Goal: Task Accomplishment & Management: Manage account settings

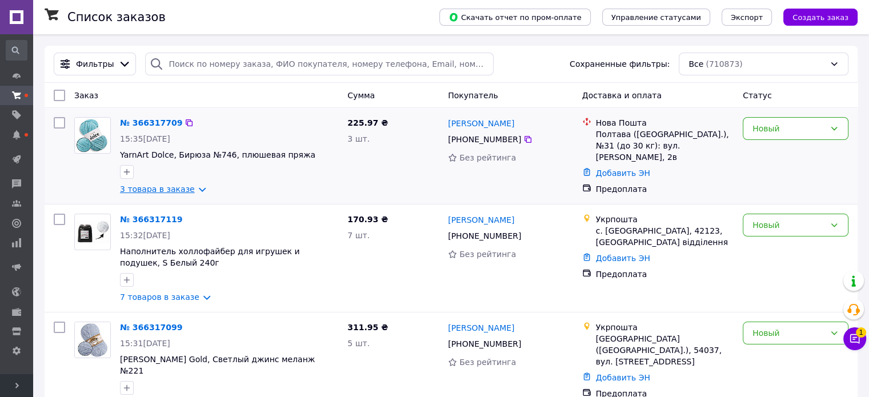
click at [177, 186] on link "3 товара в заказе" at bounding box center [157, 189] width 75 height 9
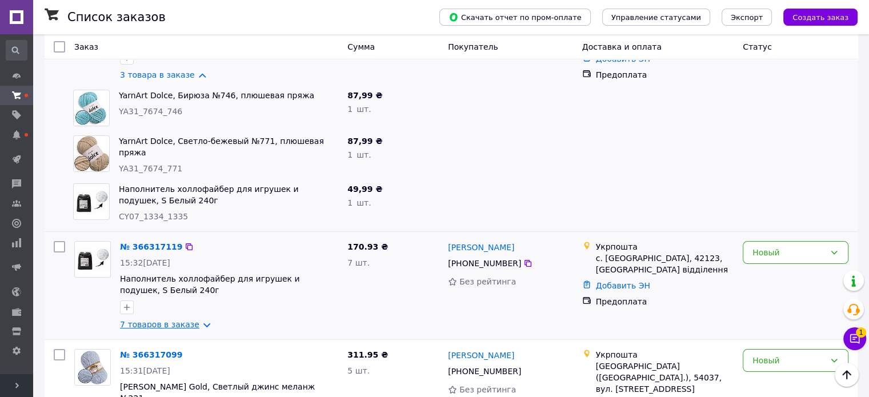
click at [168, 327] on link "7 товаров в заказе" at bounding box center [159, 324] width 79 height 9
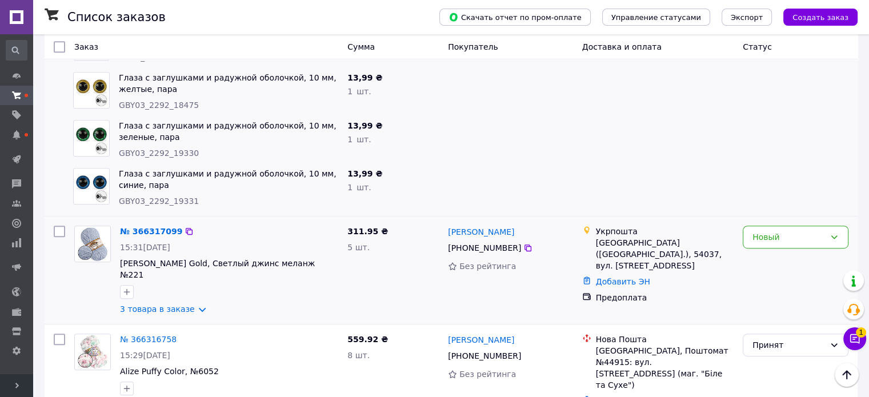
scroll to position [629, 0]
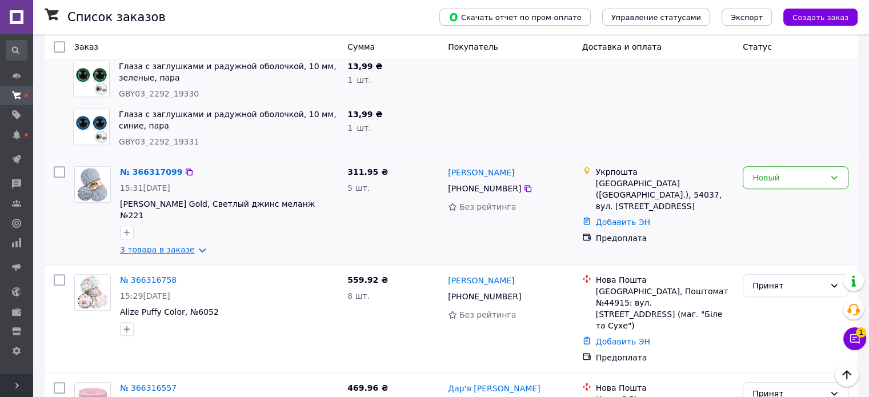
click at [181, 245] on link "3 товара в заказе" at bounding box center [157, 249] width 75 height 9
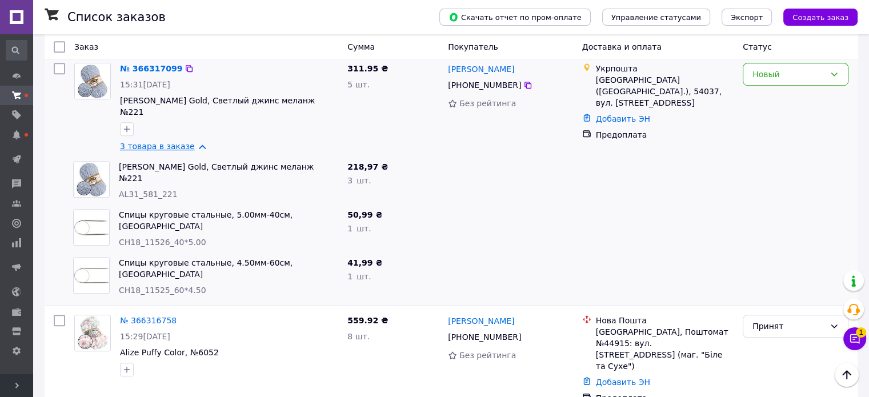
scroll to position [800, 0]
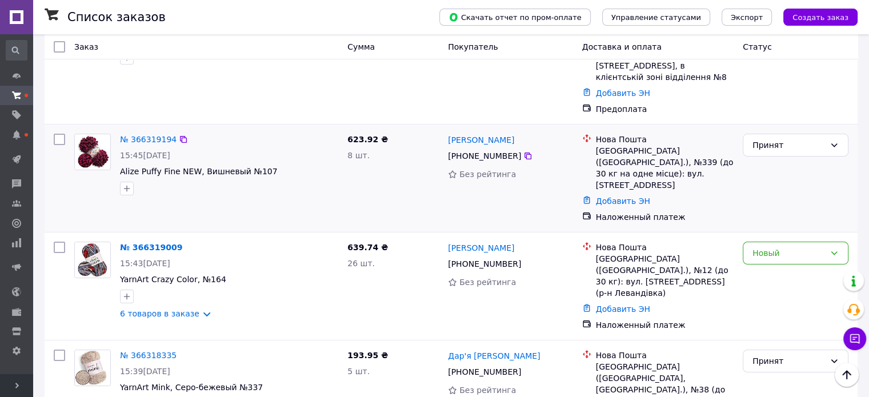
scroll to position [171, 0]
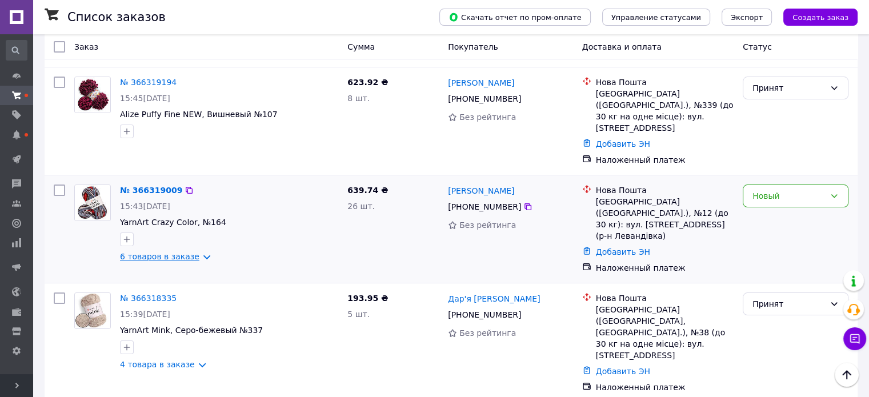
click at [170, 252] on link "6 товаров в заказе" at bounding box center [159, 256] width 79 height 9
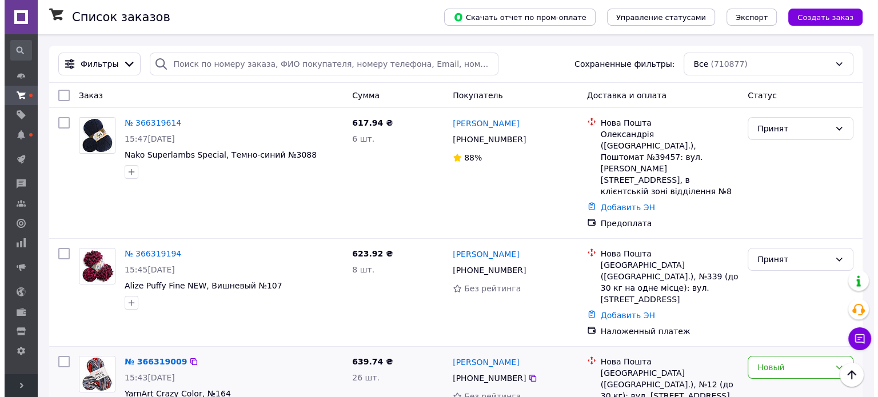
scroll to position [0, 0]
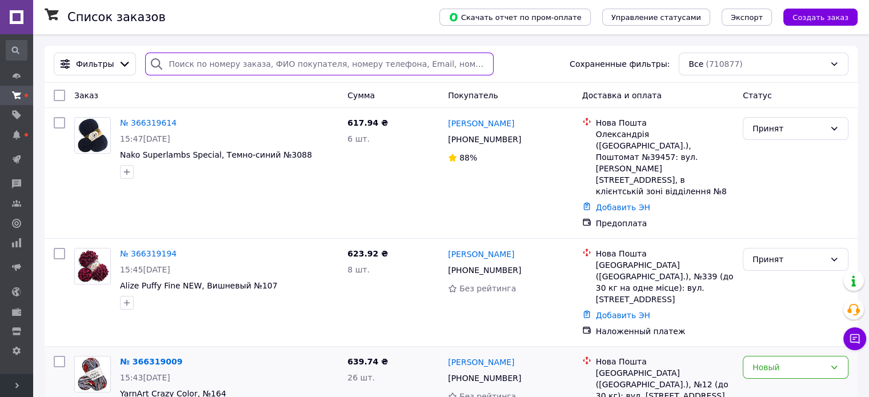
click at [222, 60] on input "search" at bounding box center [319, 64] width 348 height 23
paste input "+38 (095) 066-96-64"
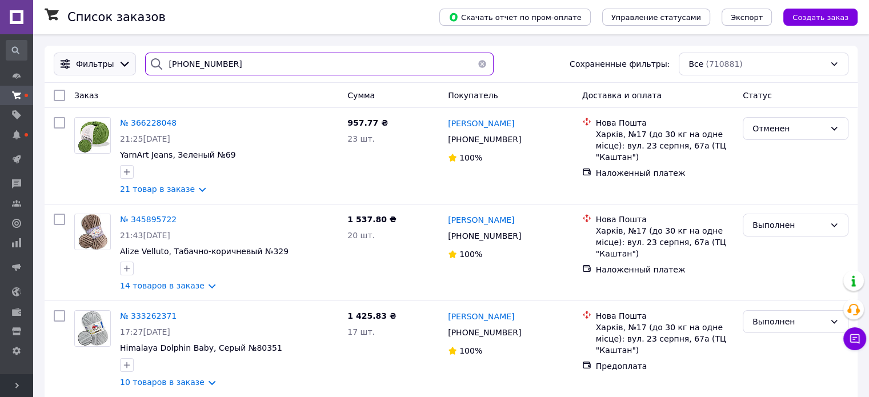
drag, startPoint x: 247, startPoint y: 61, endPoint x: 103, endPoint y: 61, distance: 144.0
click at [103, 61] on div "Фильтры +38 (095) 066-96-64 Сохраненные фильтры: Все (710881)" at bounding box center [451, 64] width 804 height 23
paste input "9) 312-13-98"
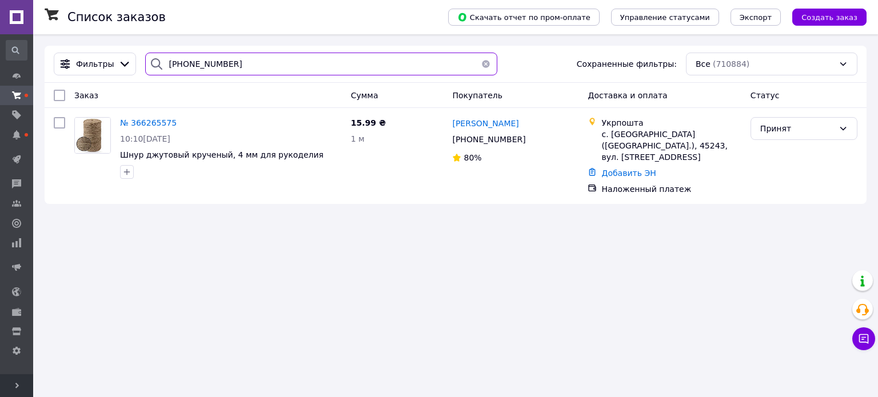
drag, startPoint x: 326, startPoint y: 68, endPoint x: 118, endPoint y: 49, distance: 209.0
click at [118, 49] on div "Фильтры +38 (099) 312-13-98 Сохраненные фильтры: Все (710884)" at bounding box center [456, 64] width 822 height 37
paste input "0681899374"
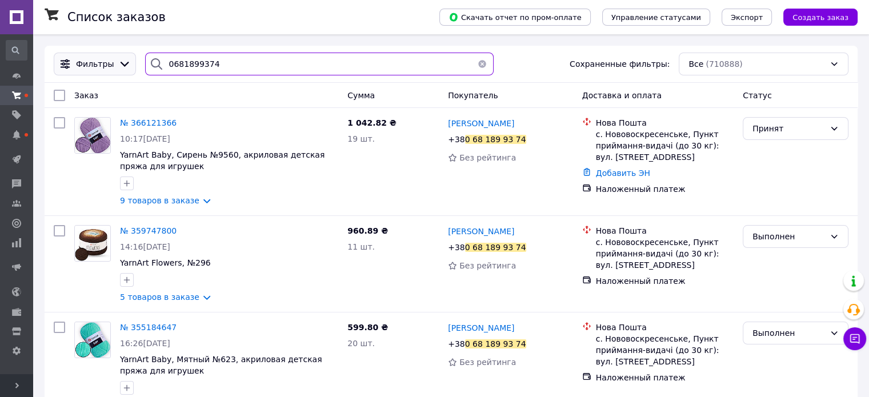
drag, startPoint x: 247, startPoint y: 66, endPoint x: 126, endPoint y: 63, distance: 121.8
click at [126, 63] on div "Фильтры 0681899374 Сохраненные фильтры: Все (710888)" at bounding box center [451, 64] width 804 height 23
paste input "507342936"
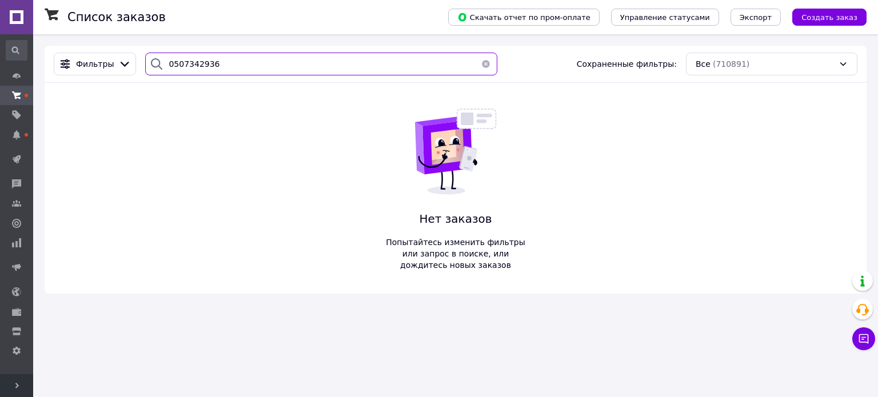
drag, startPoint x: 214, startPoint y: 67, endPoint x: 160, endPoint y: 76, distance: 55.0
click at [160, 76] on div "Фильтры 0507342936 Сохраненные фильтры: Все (710891)" at bounding box center [456, 64] width 822 height 37
paste input "95770557"
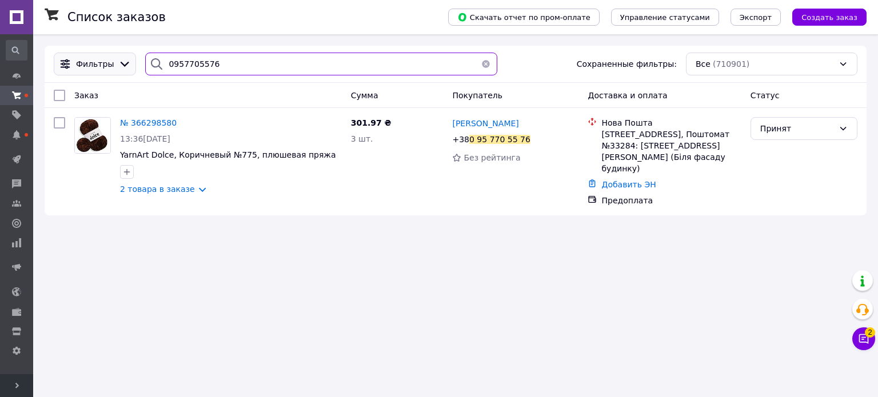
drag, startPoint x: 117, startPoint y: 65, endPoint x: 109, endPoint y: 66, distance: 8.1
click at [109, 66] on div "Фильтры 0957705576 Сохраненные фильтры: Все (710901)" at bounding box center [455, 64] width 813 height 23
paste input "97082318"
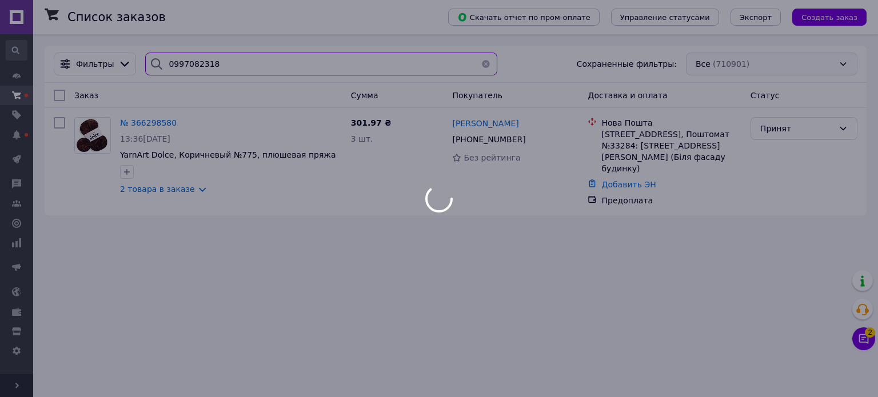
type input "0997082318"
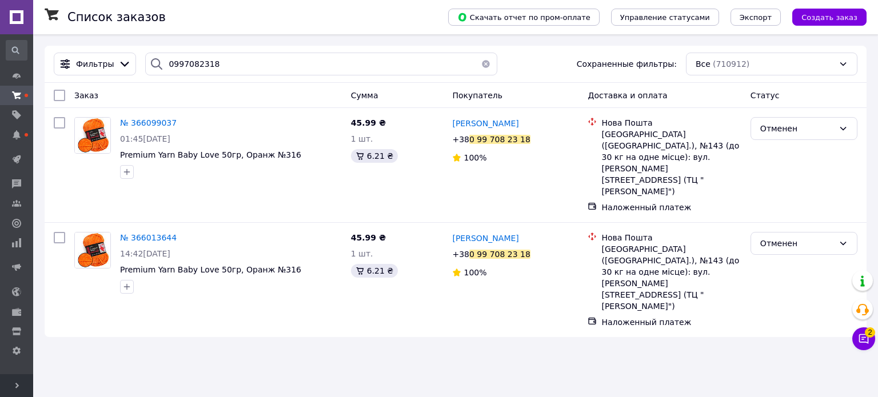
click at [860, 328] on div "Чат с покупателем 2" at bounding box center [863, 339] width 23 height 23
click at [861, 336] on icon at bounding box center [863, 338] width 11 height 11
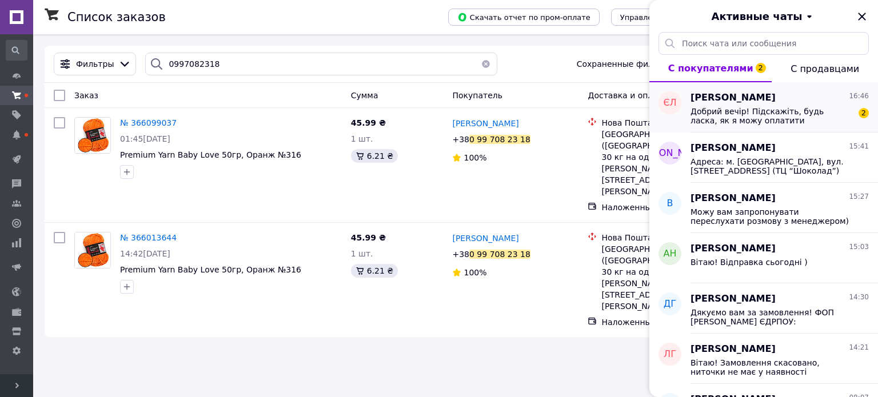
click at [711, 111] on span "Добрий вечір! Підскажіть, будь ласка, як я можу оплатити замовлення?" at bounding box center [771, 116] width 162 height 18
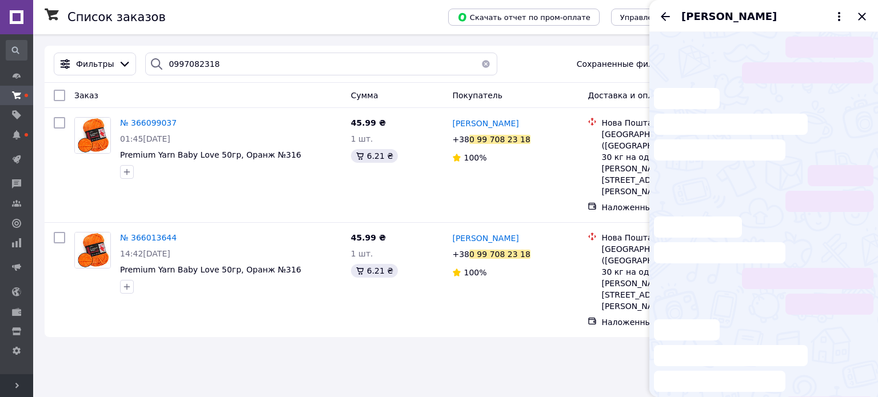
scroll to position [28, 0]
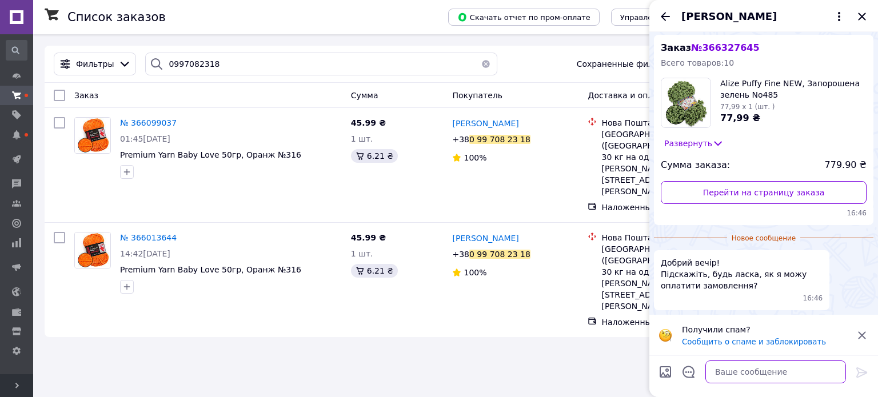
click at [728, 373] on textarea at bounding box center [775, 372] width 141 height 23
type textarea "Вітаю,готую реквізити"
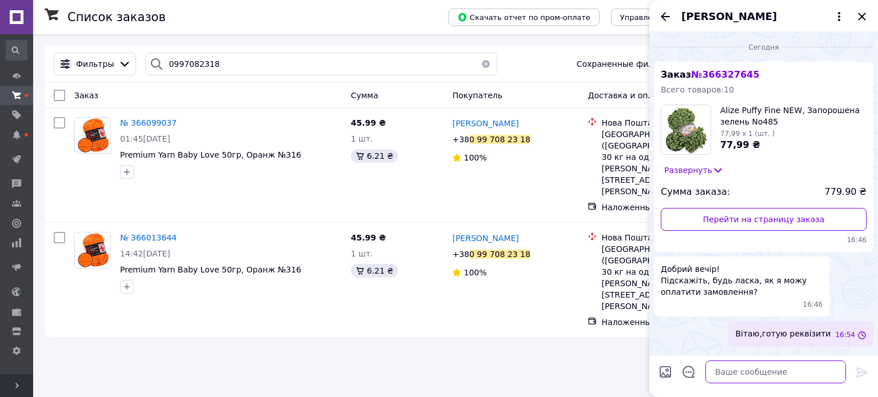
scroll to position [0, 0]
click at [666, 18] on icon "Назад" at bounding box center [665, 17] width 14 height 14
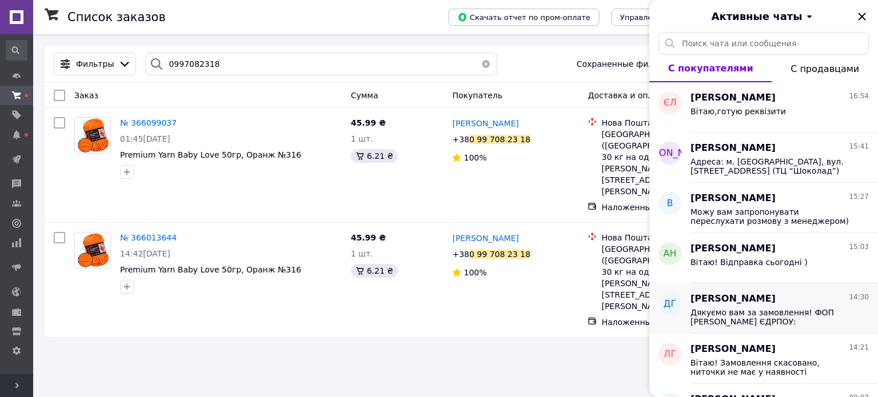
click at [718, 310] on span "Дякуємо вам за замовлення! ФОП Боровик А.О. ЄДРПОУ: 3093905183 IBAN: UA49313399…" at bounding box center [771, 317] width 162 height 18
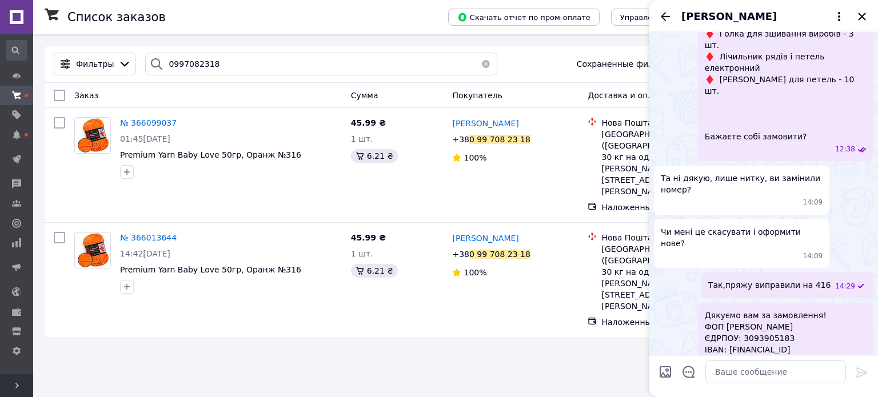
scroll to position [1180, 0]
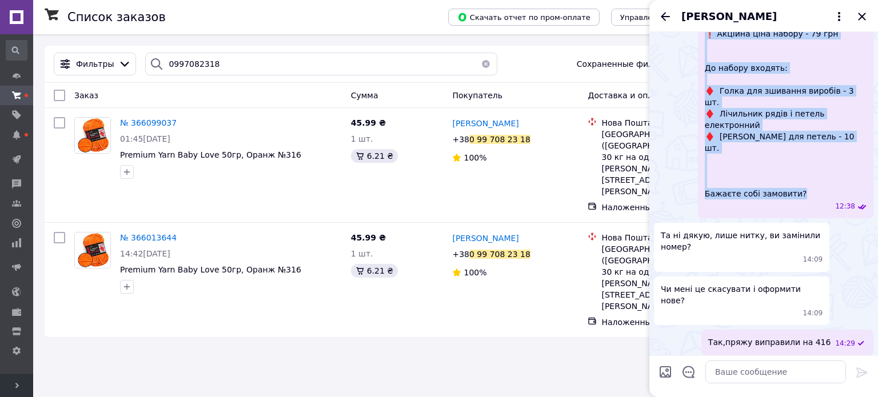
drag, startPoint x: 703, startPoint y: 97, endPoint x: 845, endPoint y: 278, distance: 230.4
click at [845, 218] on div "У нас сьогодні діє акційна пропозиція ЗНИЖКА на набір аксесуарів для в'язання ❗…" at bounding box center [785, 96] width 175 height 243
copy span "У нас сьогодні діє акційна пропозиція ЗНИЖКА на набір аксесуарів для в'язання ❗…"
click at [670, 17] on icon "Назад" at bounding box center [665, 17] width 14 height 14
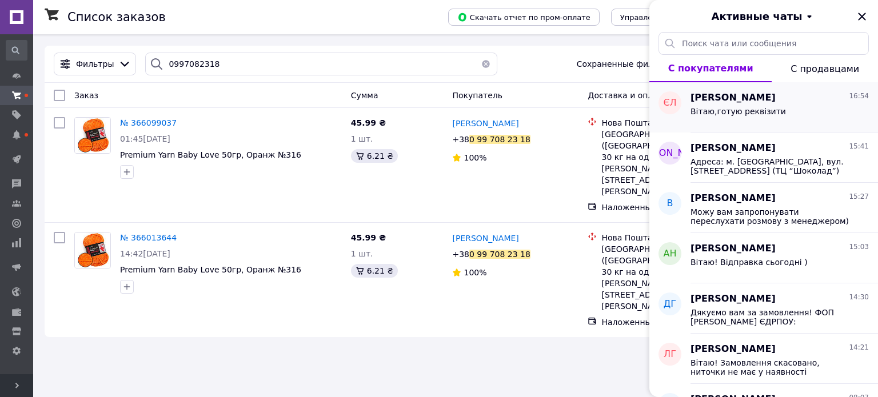
click at [698, 116] on div "Вітаю,готую реквізити" at bounding box center [737, 115] width 95 height 16
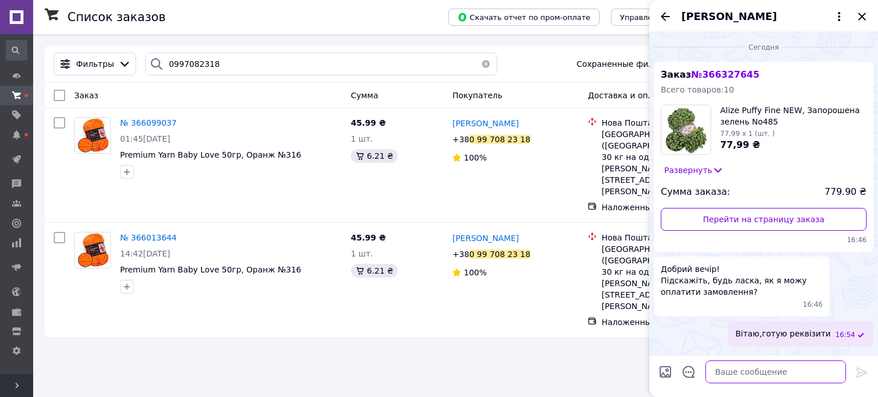
click at [784, 381] on textarea at bounding box center [775, 372] width 141 height 23
paste textarea "У нас сьогодні діє акційна пропозиція ЗНИЖКА на набір аксесуарів для в'язання ❗…"
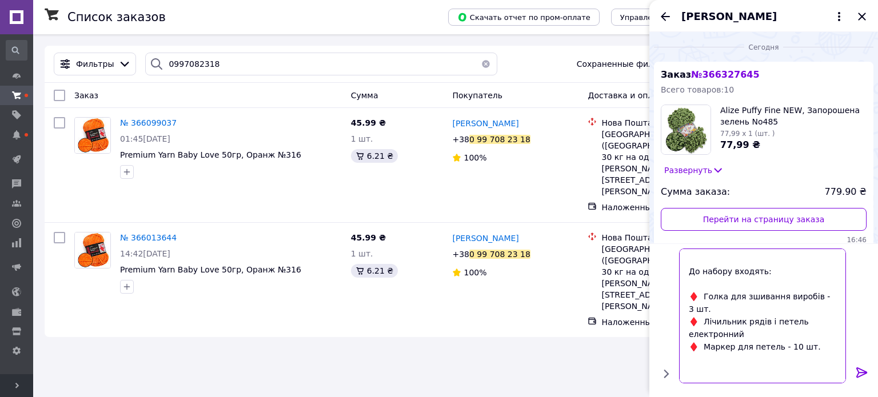
scroll to position [96, 0]
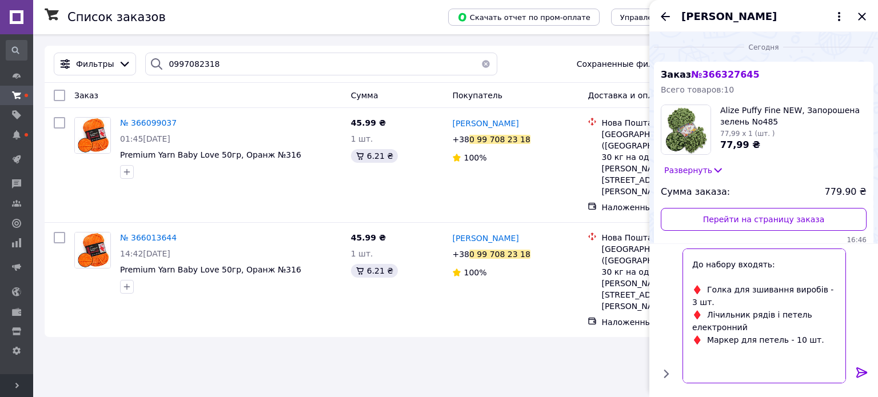
type textarea "У нас сьогодні діє акційна пропозиція ЗНИЖКА на набір аксесуарів для в'язання ❗…"
click at [864, 377] on icon at bounding box center [862, 373] width 14 height 14
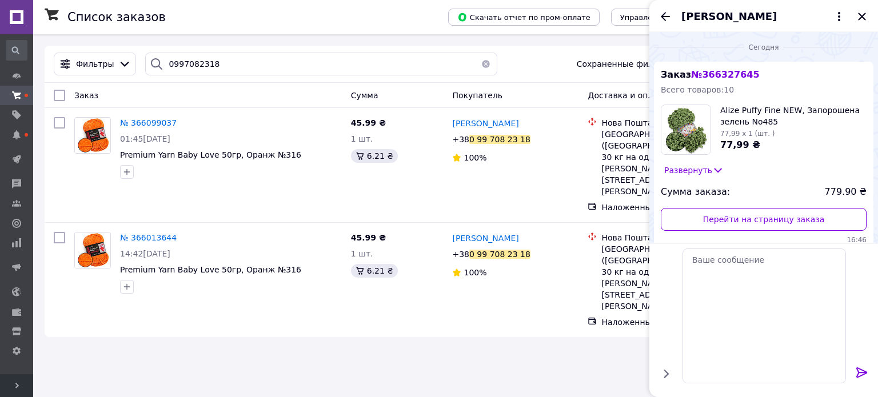
scroll to position [0, 0]
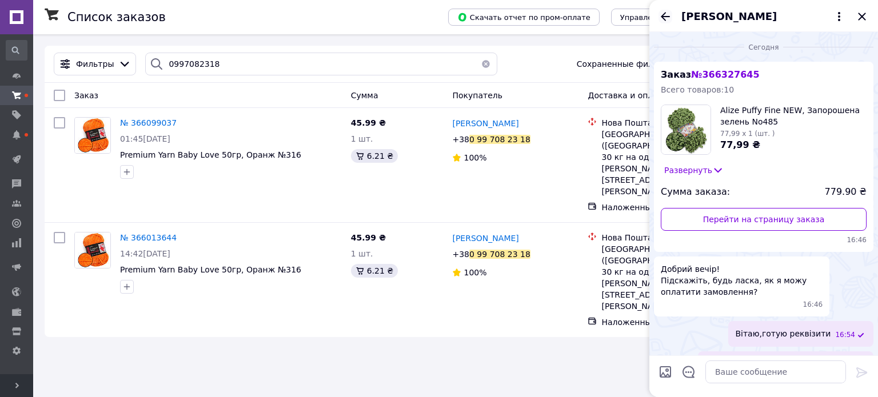
click at [666, 20] on icon "Назад" at bounding box center [665, 17] width 14 height 14
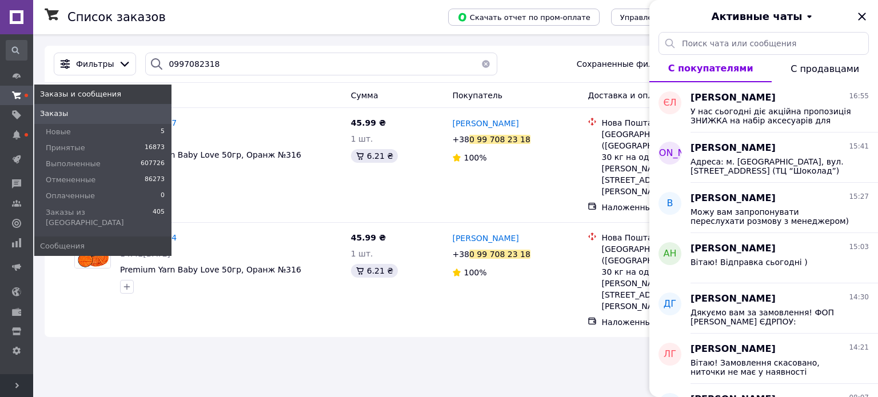
click at [17, 98] on use at bounding box center [16, 94] width 9 height 7
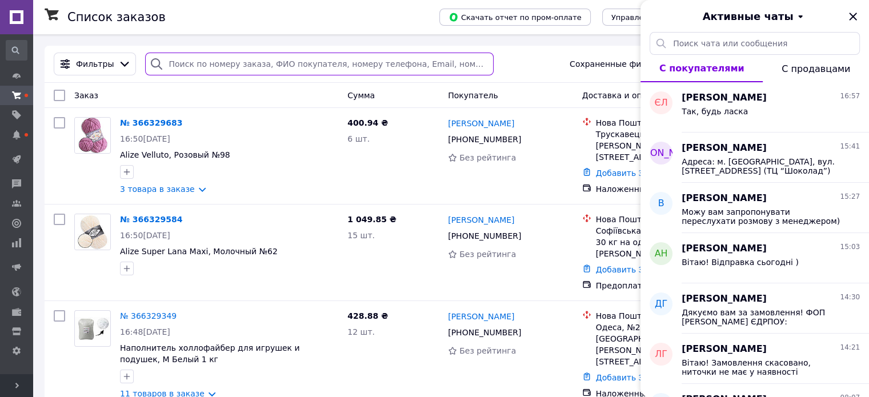
click at [210, 65] on input "search" at bounding box center [319, 64] width 348 height 23
paste input "0933252245"
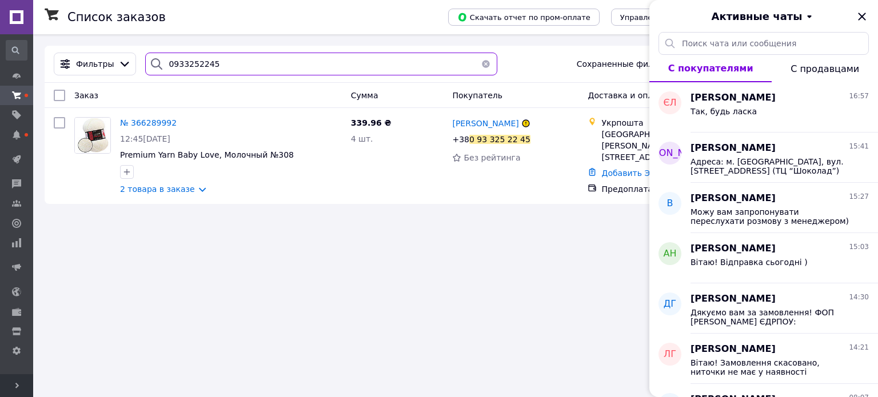
type input "0933252245"
